Goal: Task Accomplishment & Management: Complete application form

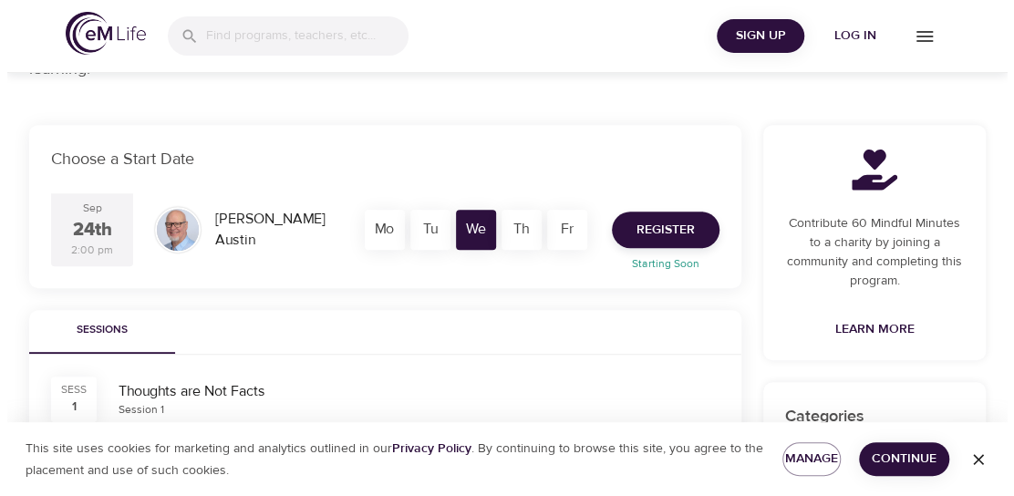
scroll to position [273, 0]
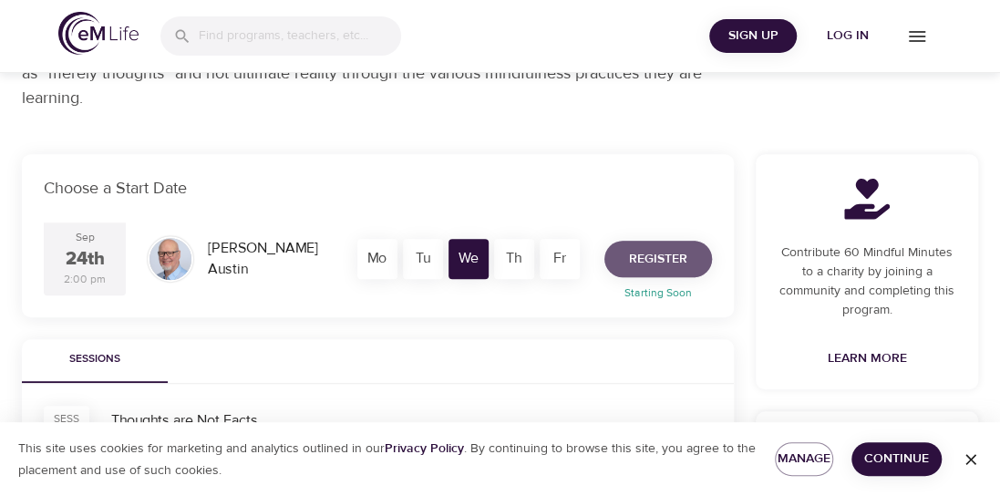
click at [670, 257] on span "Register" at bounding box center [658, 259] width 58 height 23
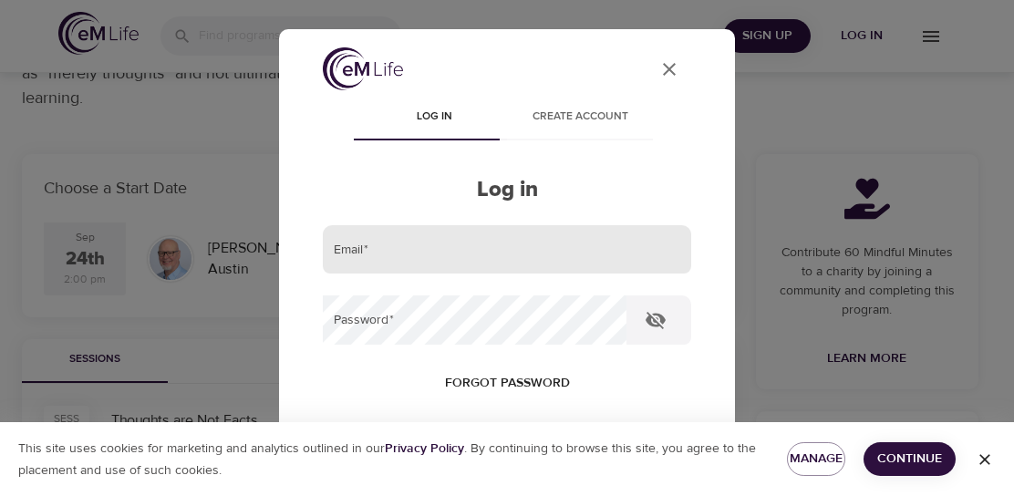
type input "[PERSON_NAME][EMAIL_ADDRESS][PERSON_NAME][DOMAIN_NAME]"
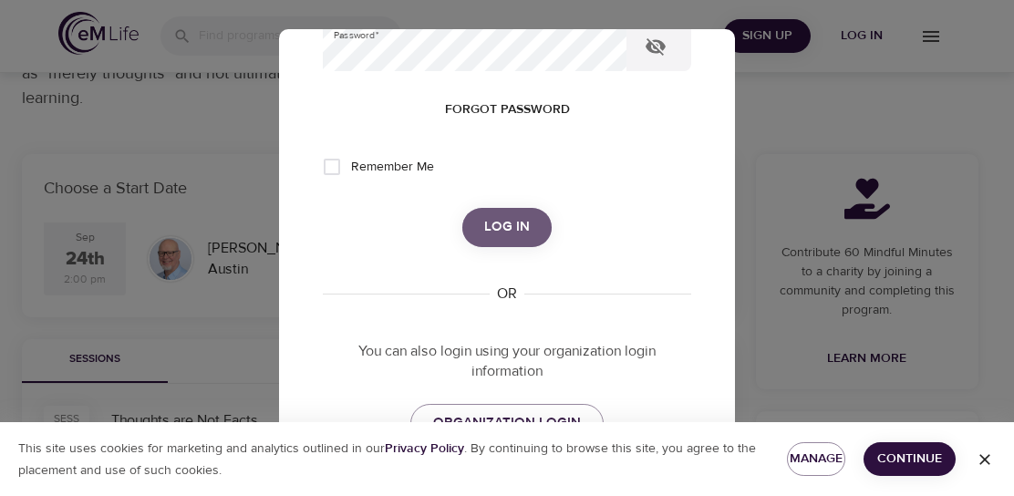
click at [510, 231] on span "Log in" at bounding box center [507, 227] width 46 height 24
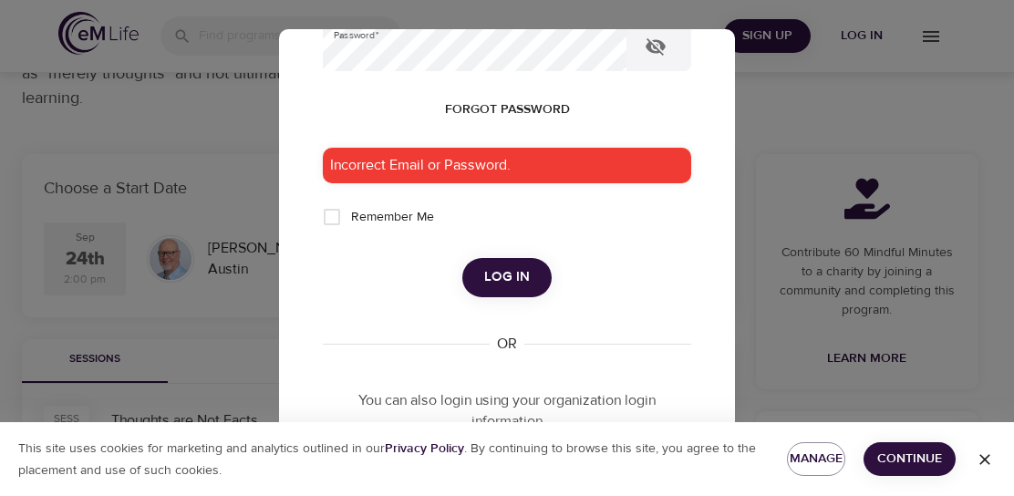
scroll to position [91, 0]
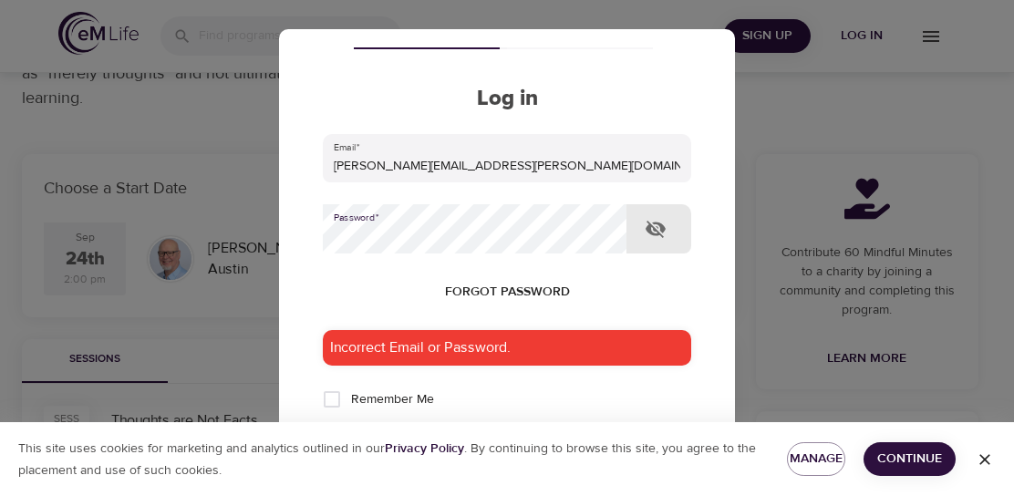
click at [645, 226] on icon "button" at bounding box center [655, 229] width 22 height 22
click at [702, 159] on div "User Profile Log in Create account Log in Email   * ann.wicks@kornferry.com Pas…" at bounding box center [507, 248] width 456 height 438
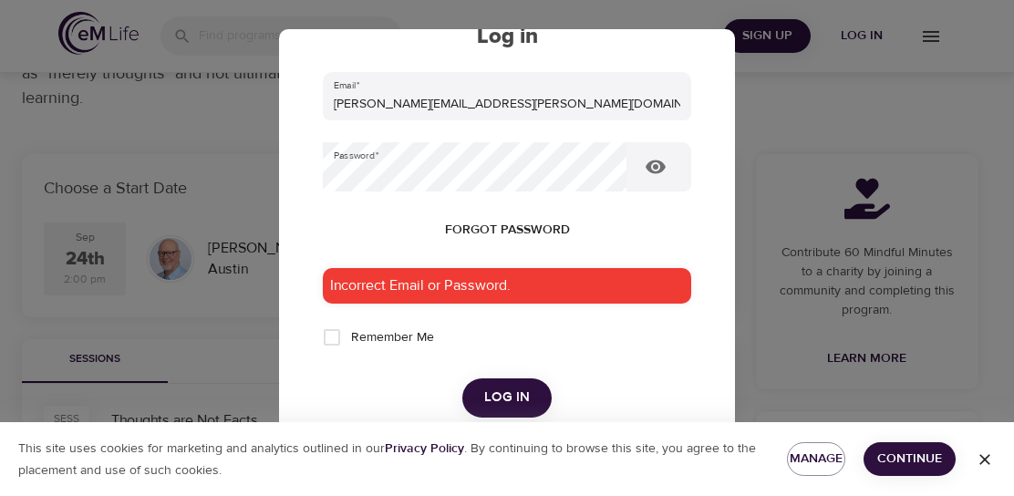
scroll to position [182, 0]
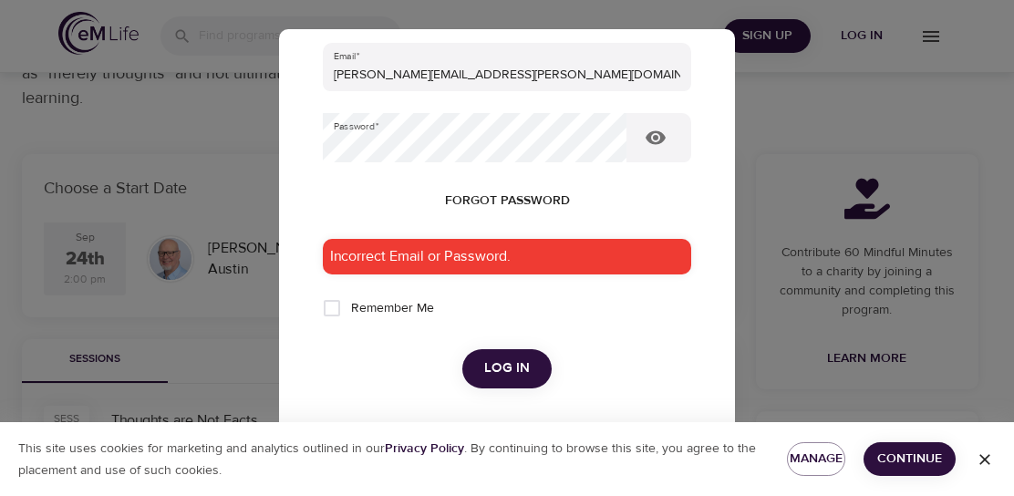
click at [334, 308] on input "Remember Me" at bounding box center [332, 308] width 38 height 38
checkbox input "true"
click at [496, 249] on div "Incorrect Email or Password." at bounding box center [507, 257] width 368 height 36
click at [509, 354] on button "Log in" at bounding box center [506, 368] width 89 height 38
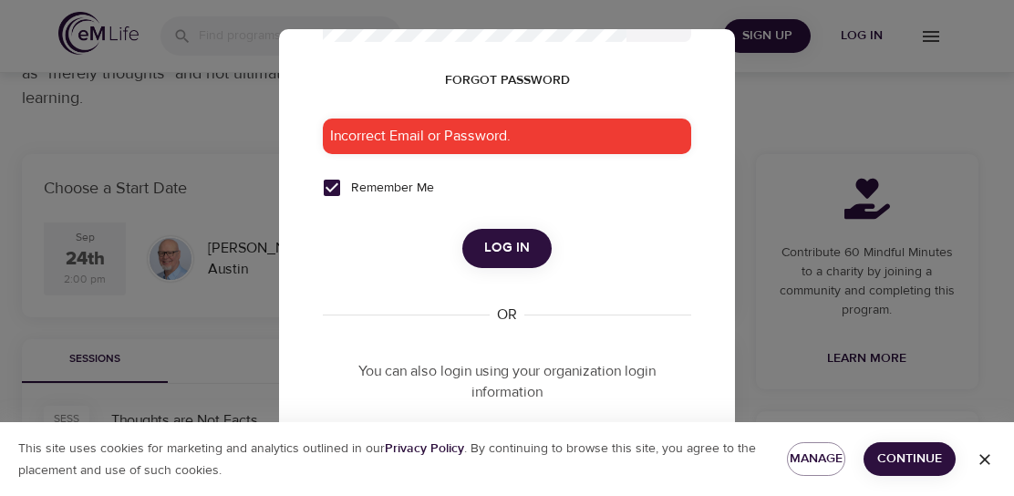
scroll to position [436, 0]
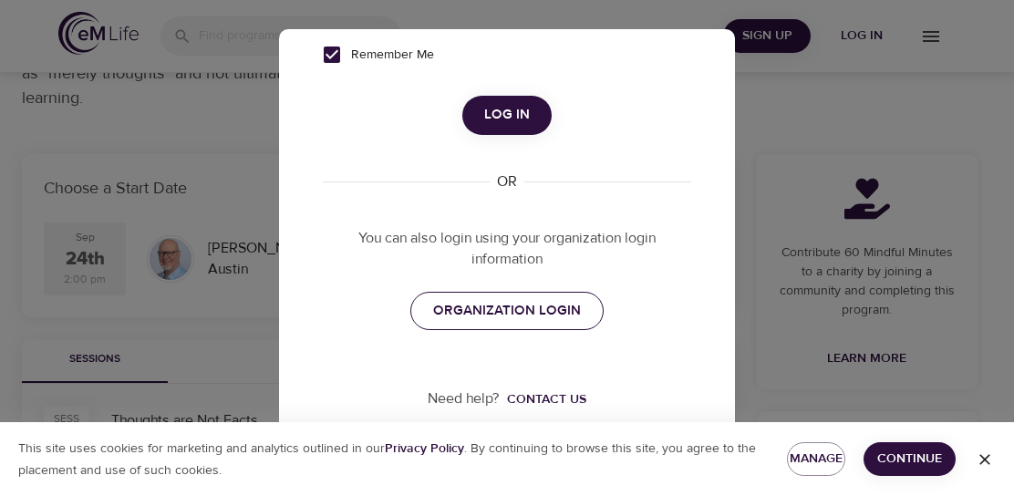
click at [531, 316] on span "ORGANIZATION LOGIN" at bounding box center [507, 311] width 148 height 24
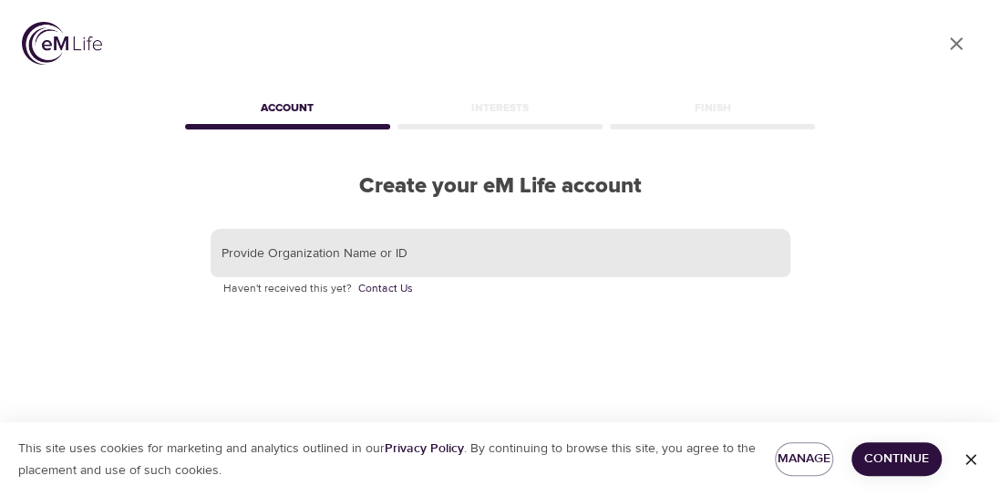
click at [305, 248] on input "text" at bounding box center [501, 253] width 580 height 49
type input "Korn Ferry"
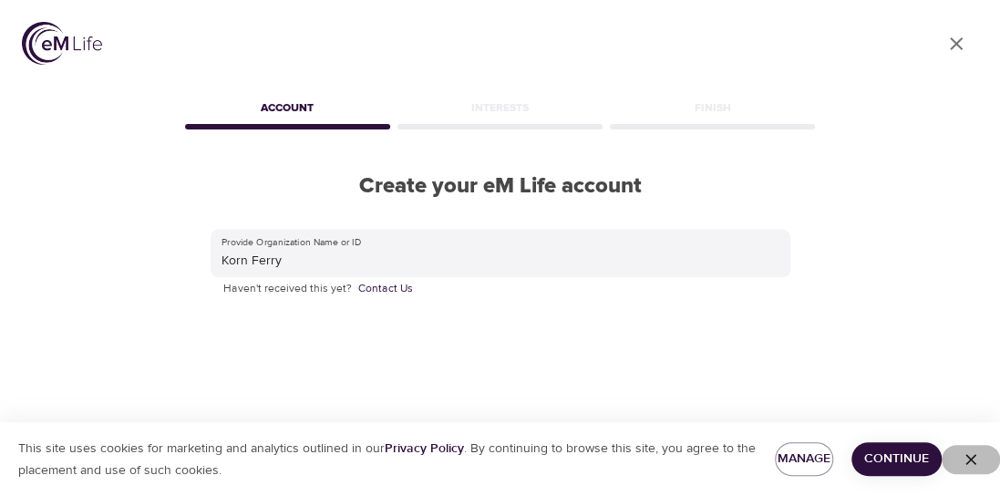
click at [978, 463] on icon "button" at bounding box center [971, 459] width 18 height 18
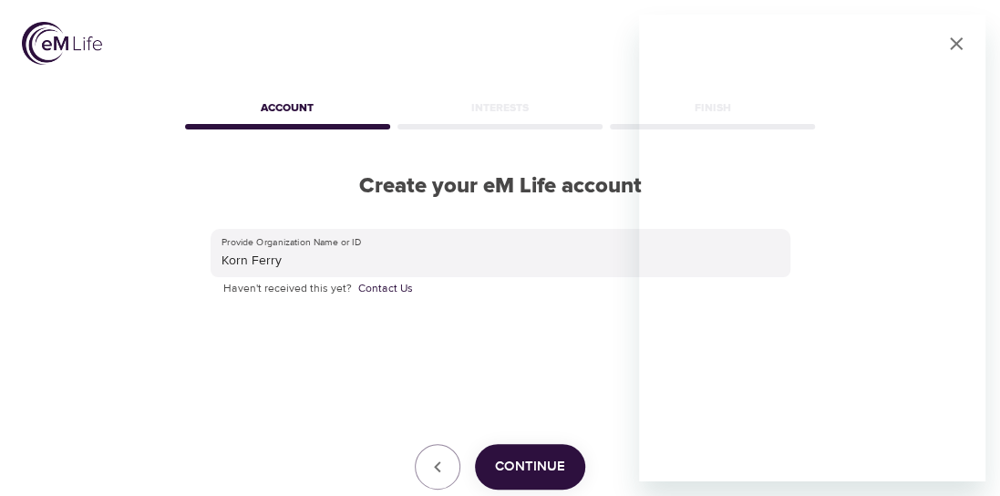
click at [543, 470] on span "Continue" at bounding box center [530, 467] width 70 height 24
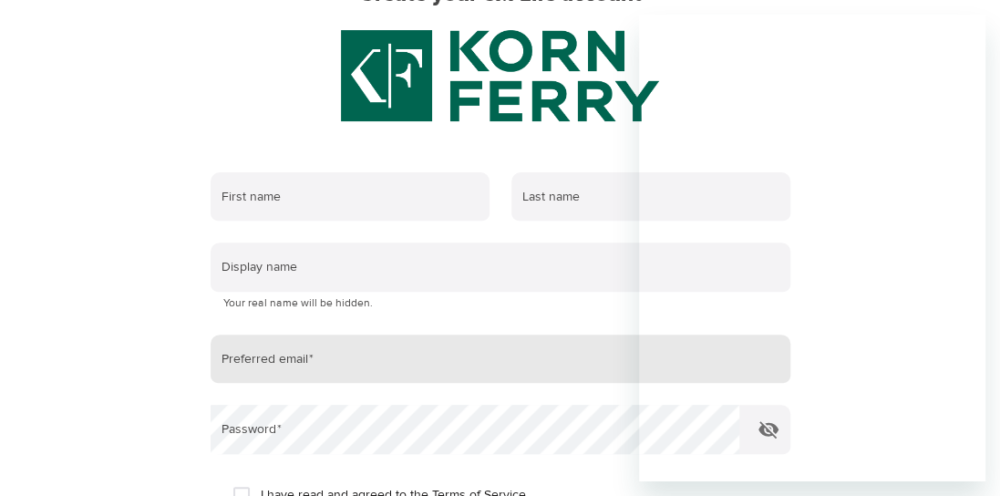
scroll to position [273, 0]
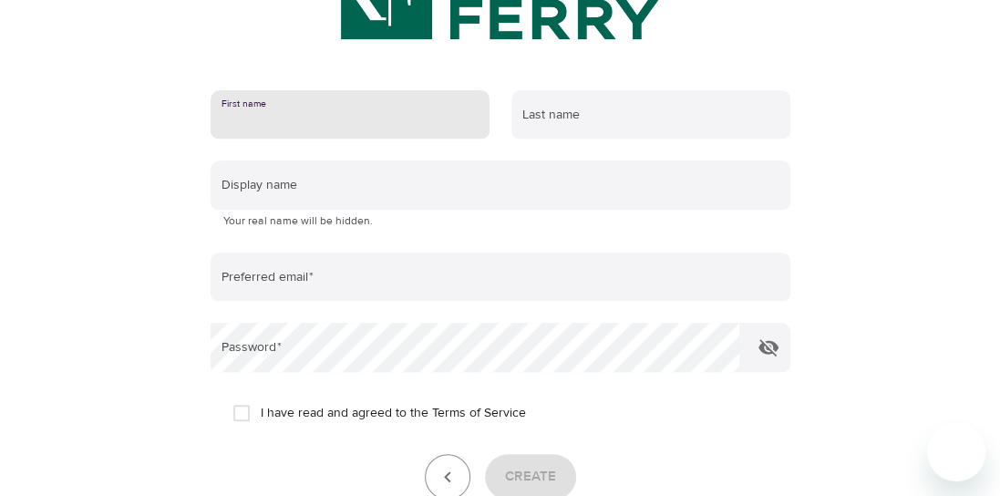
click at [335, 115] on input "text" at bounding box center [350, 114] width 279 height 49
type input "[PERSON_NAME]"
type input "[PERSON_NAME][EMAIL_ADDRESS][PERSON_NAME][DOMAIN_NAME]"
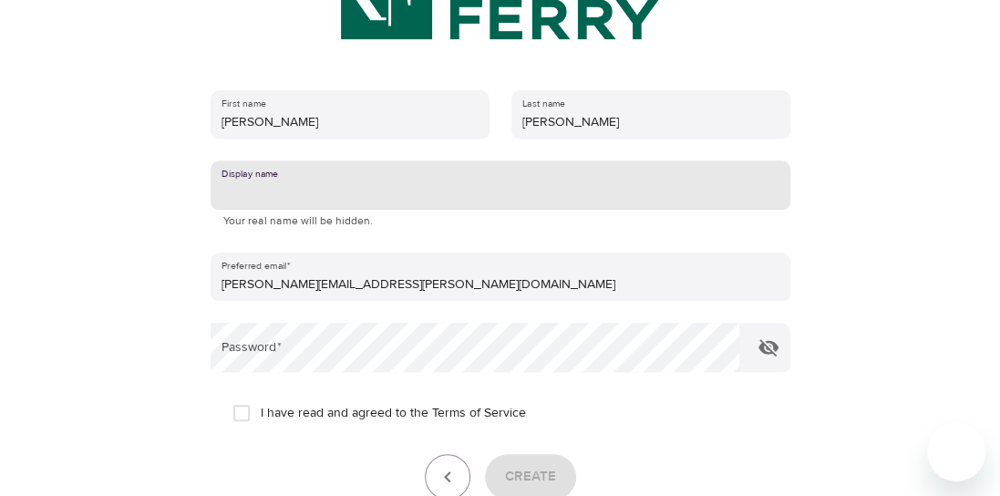
click at [385, 200] on input "text" at bounding box center [501, 184] width 580 height 49
drag, startPoint x: 69, startPoint y: 239, endPoint x: 85, endPoint y: 242, distance: 15.9
click at [71, 239] on div at bounding box center [500, 248] width 1000 height 496
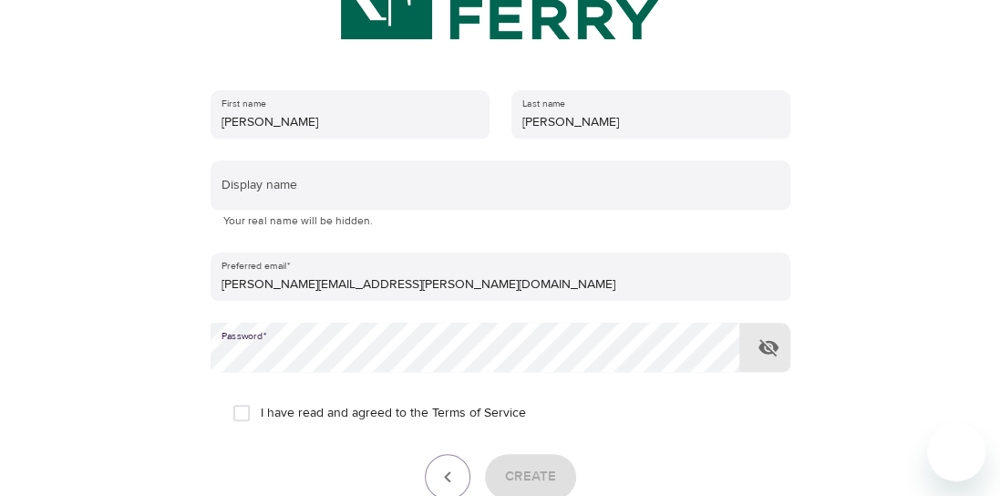
drag, startPoint x: 238, startPoint y: 416, endPoint x: 253, endPoint y: 417, distance: 15.5
click at [238, 416] on input "I have read and agreed to the Terms of Service" at bounding box center [241, 413] width 38 height 38
checkbox input "true"
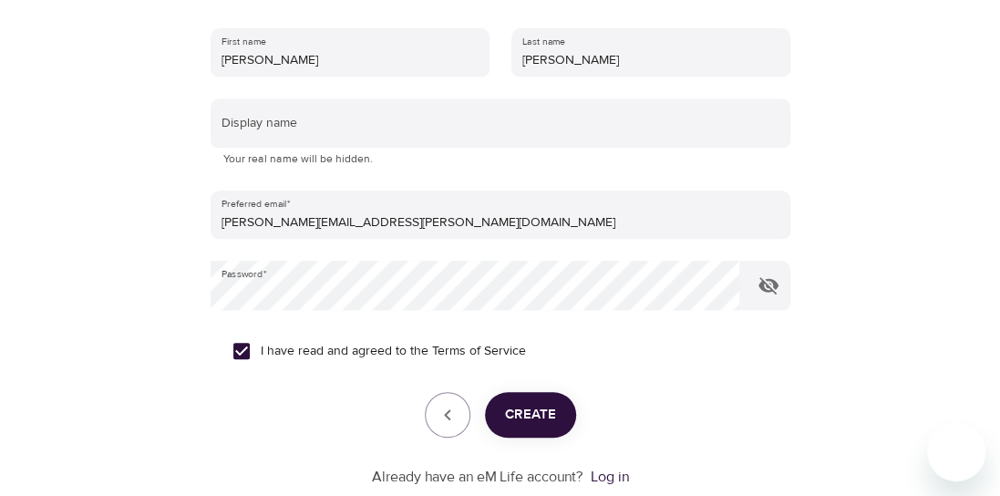
scroll to position [365, 0]
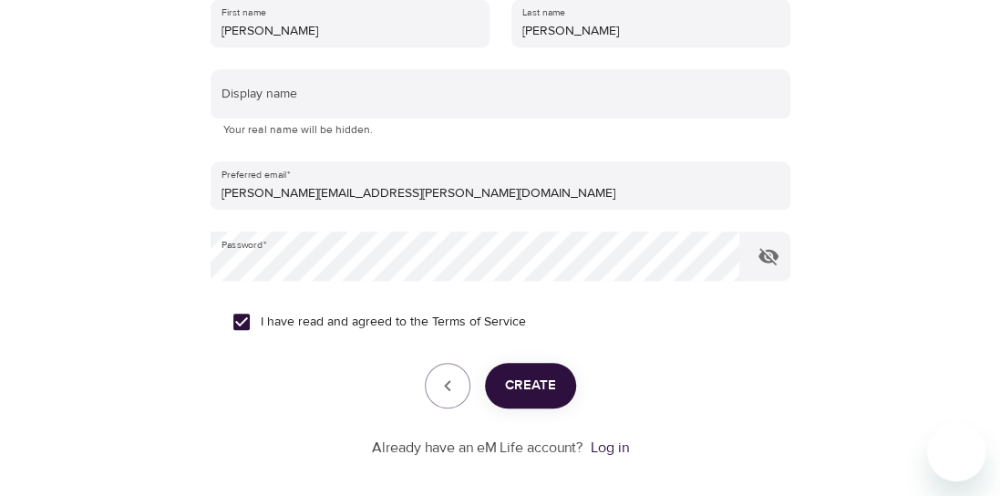
click at [543, 396] on button "Create" at bounding box center [530, 386] width 91 height 46
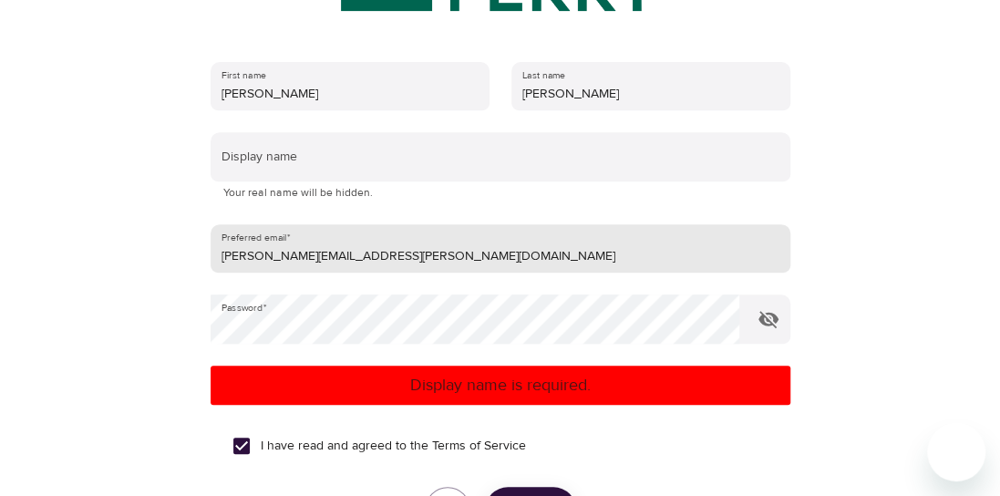
scroll to position [273, 0]
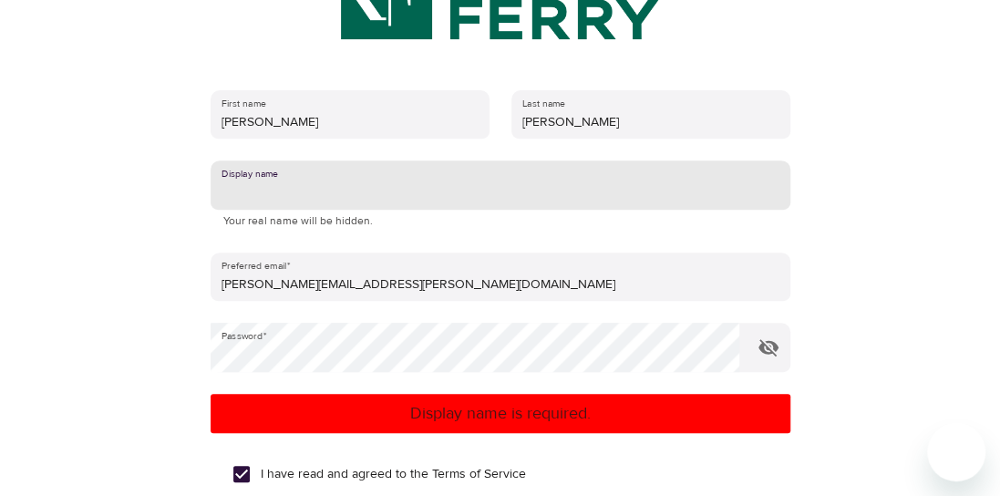
click at [335, 191] on input "text" at bounding box center [501, 184] width 580 height 49
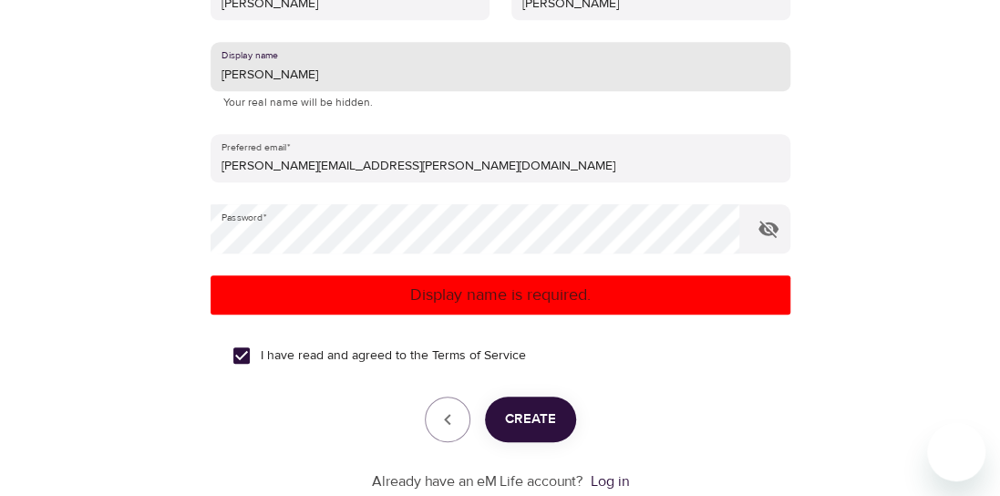
scroll to position [456, 0]
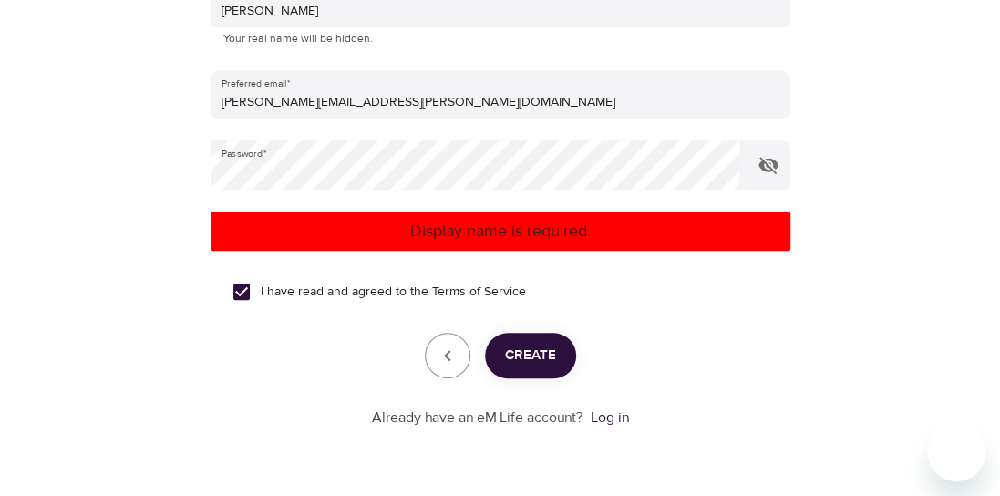
click at [531, 230] on p "Display name is required." at bounding box center [500, 231] width 565 height 25
drag, startPoint x: 547, startPoint y: 365, endPoint x: 541, endPoint y: 353, distance: 13.1
click at [547, 363] on span "Create" at bounding box center [530, 356] width 51 height 24
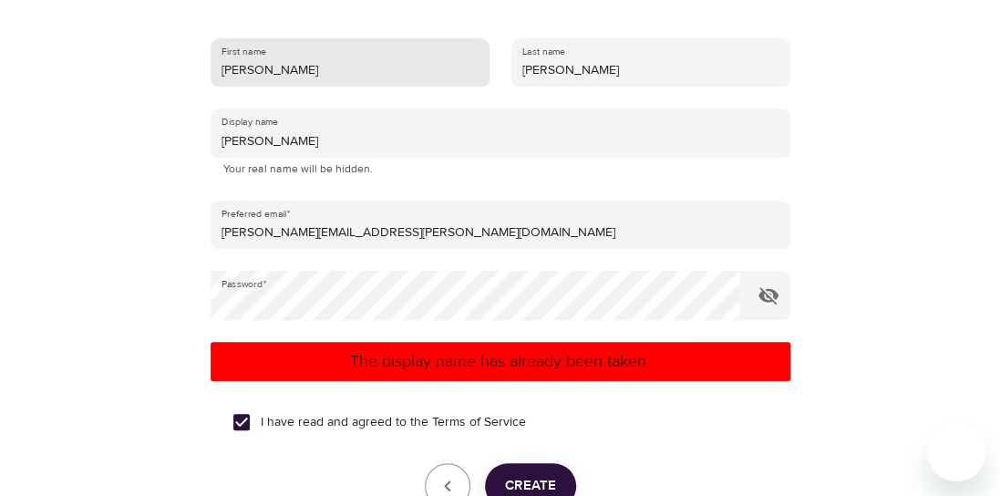
scroll to position [182, 0]
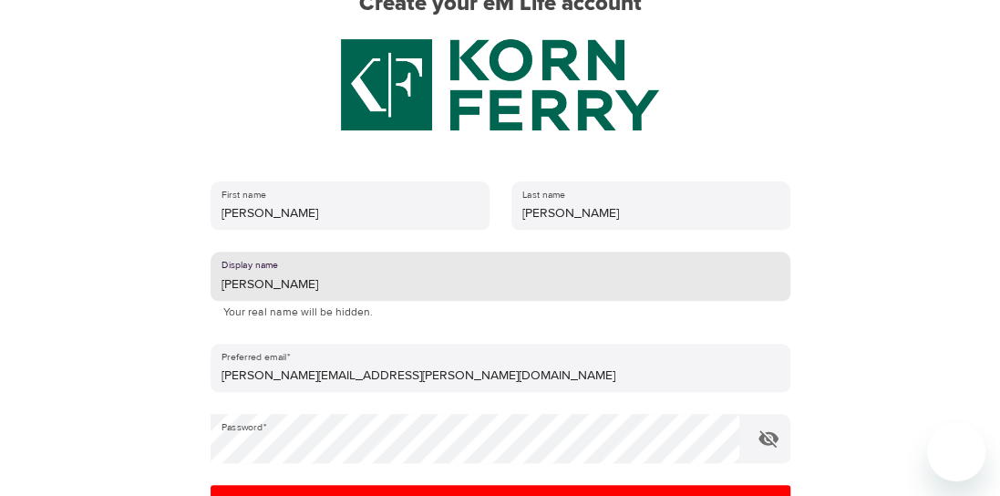
drag, startPoint x: 278, startPoint y: 288, endPoint x: 157, endPoint y: 285, distance: 121.3
click at [157, 285] on div "User Profile Account Interests Finish Create your eM Life account First name [P…" at bounding box center [500, 66] width 1000 height 496
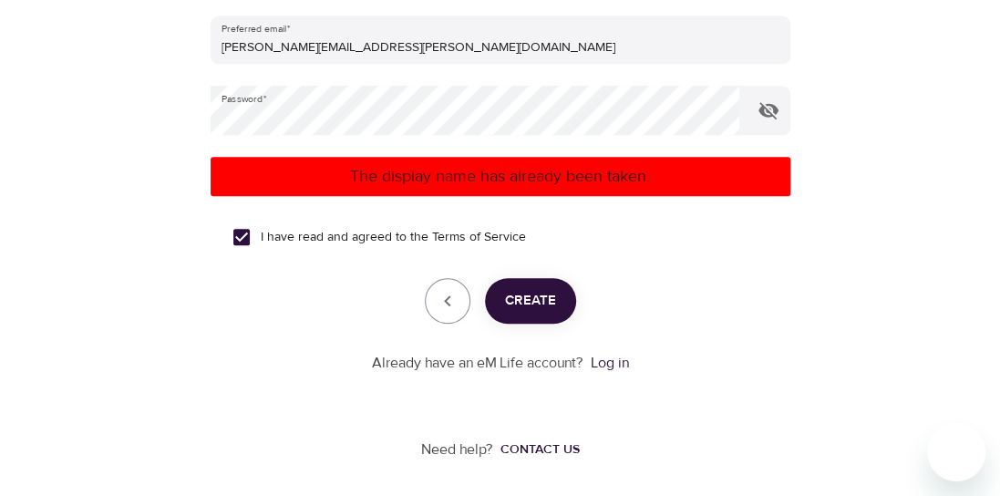
click at [549, 304] on span "Create" at bounding box center [530, 301] width 51 height 24
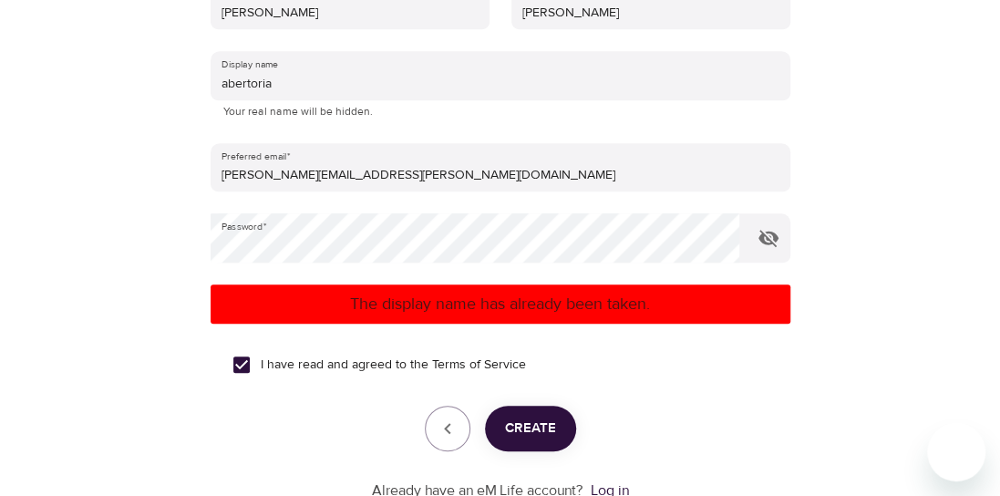
scroll to position [237, 0]
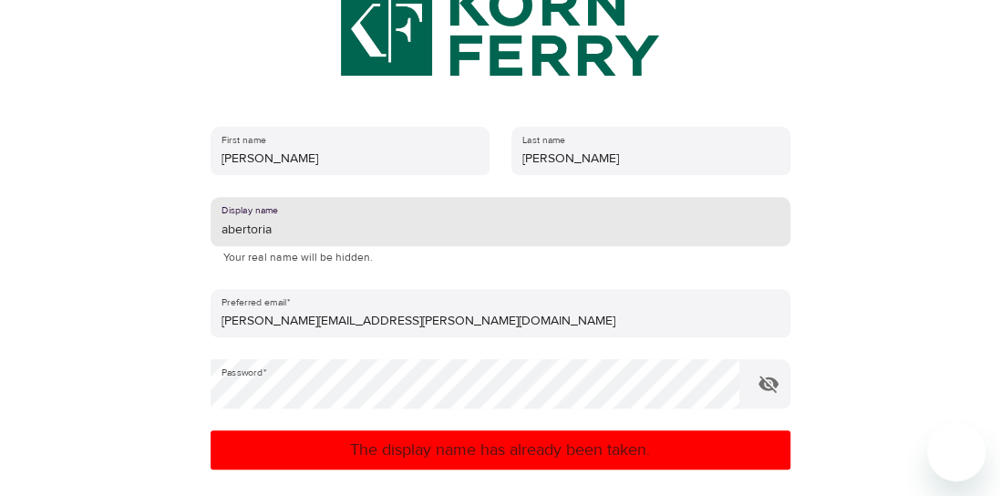
click at [351, 235] on input "abertoria" at bounding box center [501, 221] width 580 height 49
type input "abertoria"
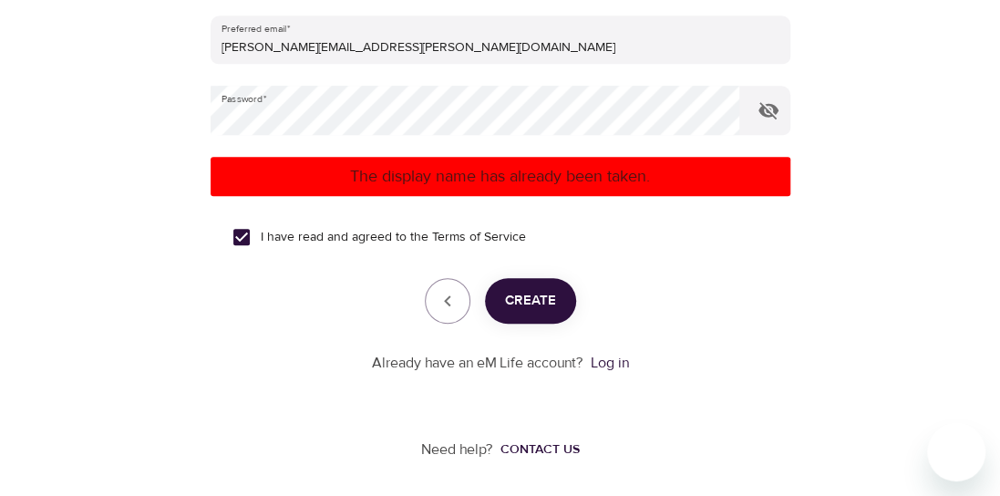
type input "[GEOGRAPHIC_DATA]"
click at [531, 304] on span "Create" at bounding box center [530, 301] width 51 height 24
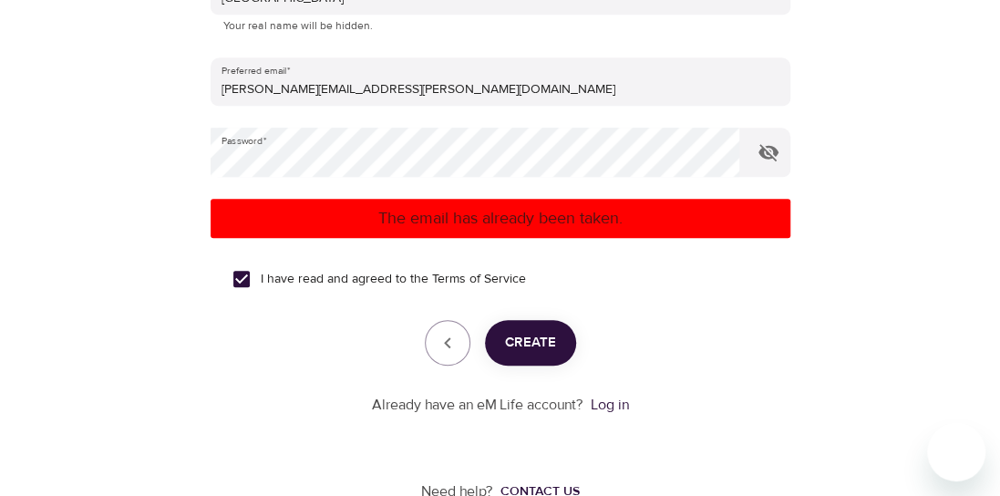
scroll to position [510, 0]
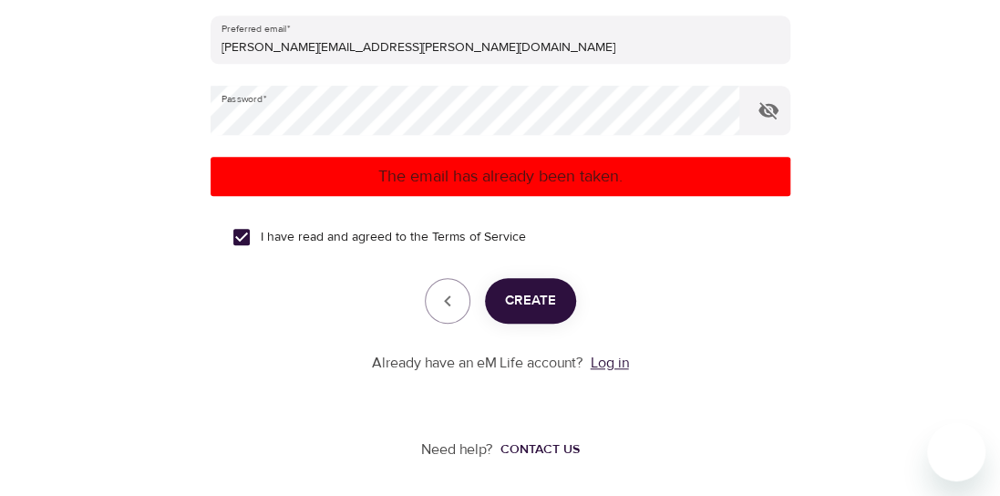
click at [613, 363] on link "Log in" at bounding box center [610, 363] width 38 height 18
